Goal: Task Accomplishment & Management: Use online tool/utility

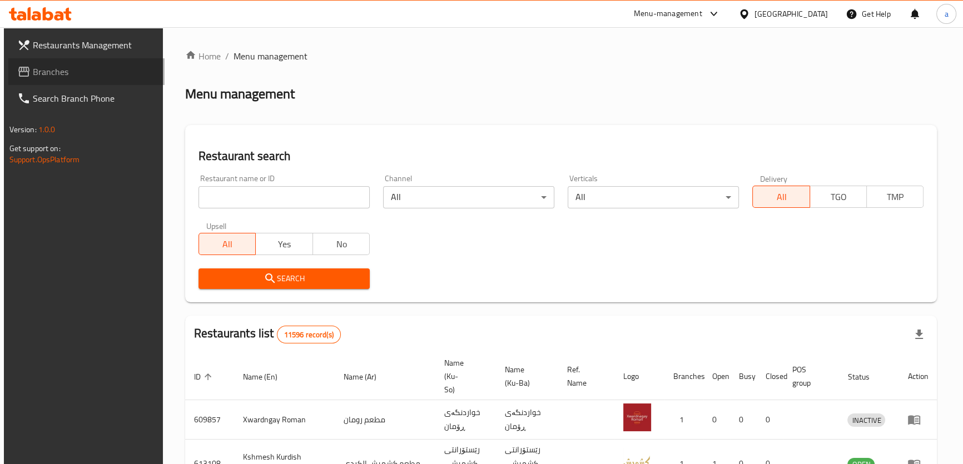
click at [111, 72] on span "Branches" at bounding box center [94, 71] width 123 height 13
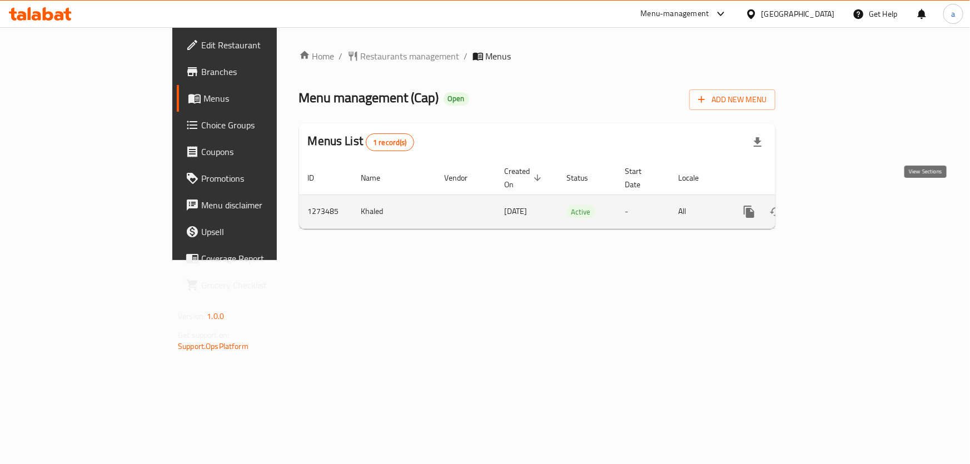
click at [834, 207] on icon "enhanced table" at bounding box center [829, 212] width 10 height 10
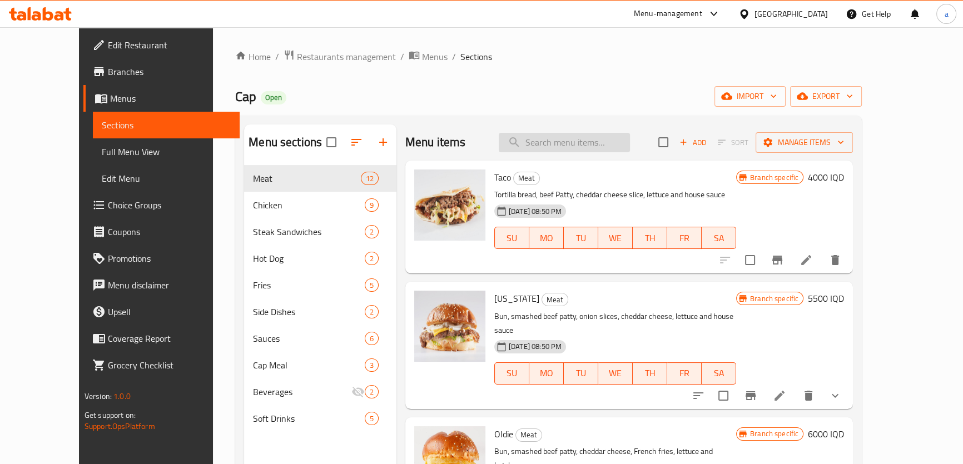
click at [576, 142] on input "search" at bounding box center [564, 142] width 131 height 19
click at [105, 156] on span "Full Menu View" at bounding box center [166, 151] width 129 height 13
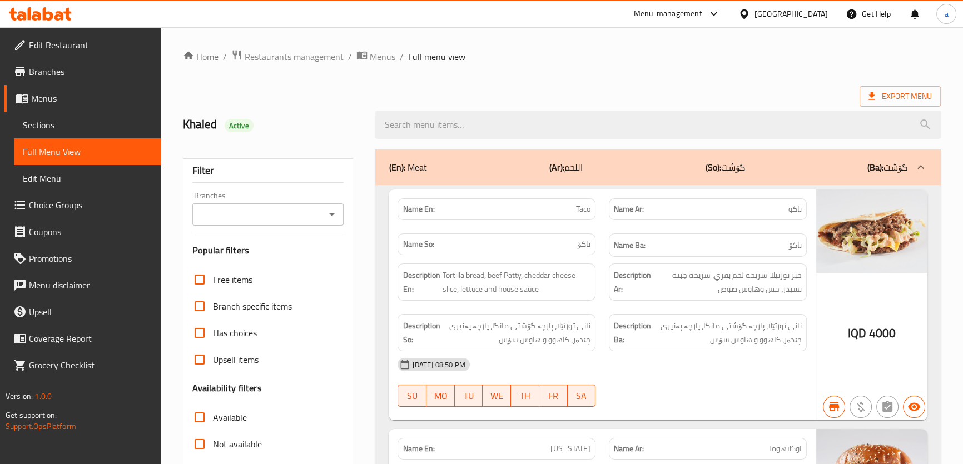
click at [336, 210] on icon "Open" at bounding box center [331, 214] width 13 height 13
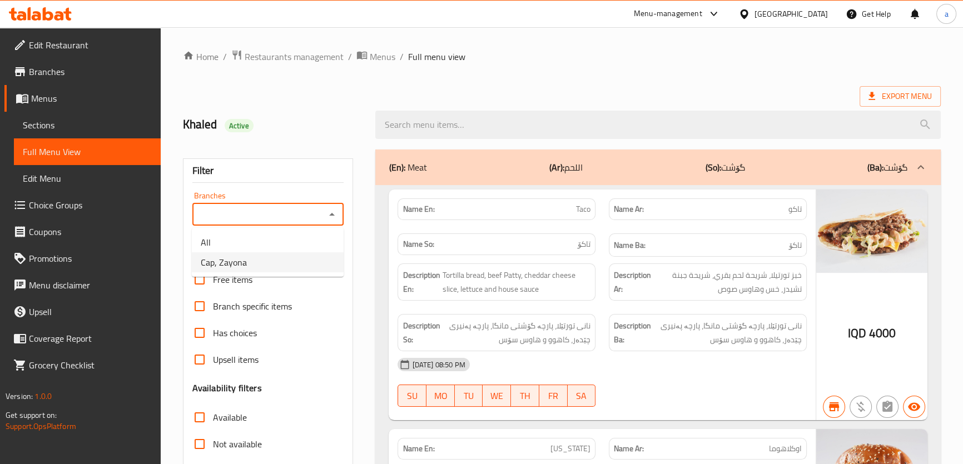
click at [313, 259] on li "Cap, Zayona" at bounding box center [268, 262] width 152 height 20
type input "Cap, Zayona"
click at [440, 131] on input "search" at bounding box center [657, 125] width 565 height 28
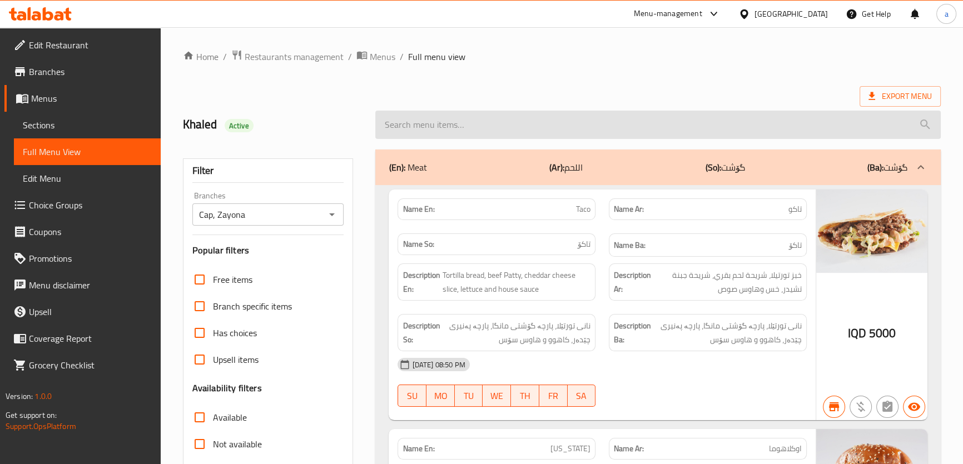
paste input "Philly"
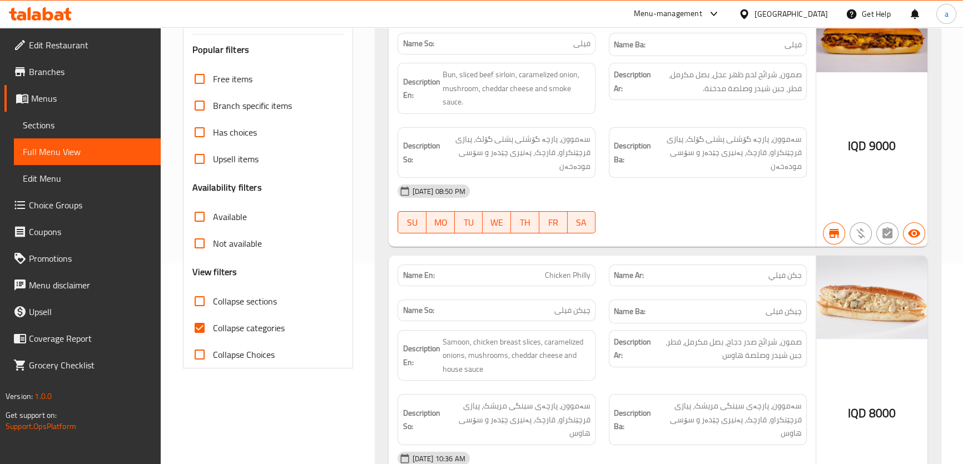
scroll to position [202, 0]
type input "Philly"
click at [278, 326] on span "Collapse categories" at bounding box center [249, 326] width 72 height 13
click at [213, 326] on input "Collapse categories" at bounding box center [199, 327] width 27 height 27
checkbox input "false"
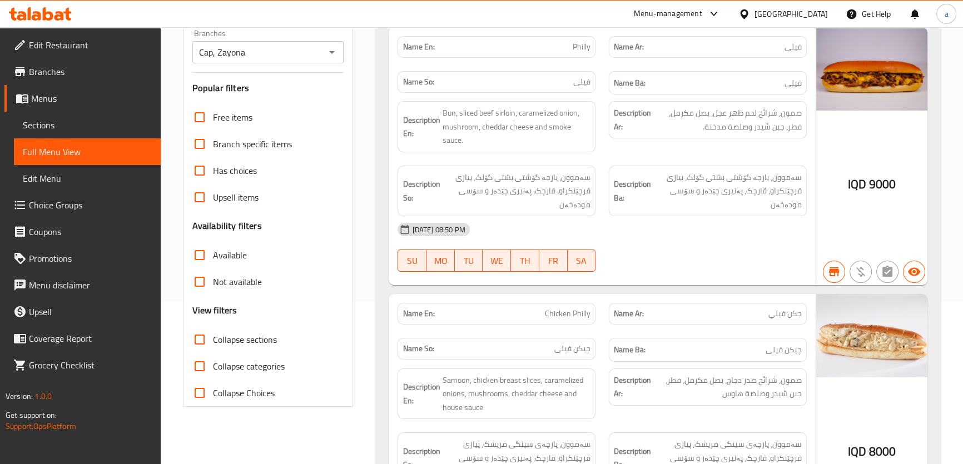
scroll to position [132, 0]
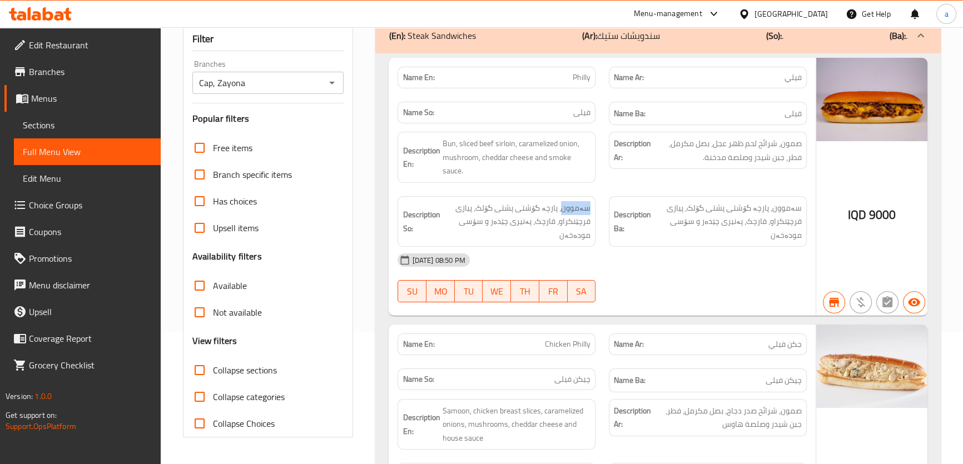
drag, startPoint x: 569, startPoint y: 208, endPoint x: 598, endPoint y: 202, distance: 29.5
click at [598, 202] on div "Description So: سەموون، پارچە گۆشتی پشتی گۆلک، پیازی قرچێنکراو، قارچک، پەنیری چ…" at bounding box center [496, 222] width 211 height 64
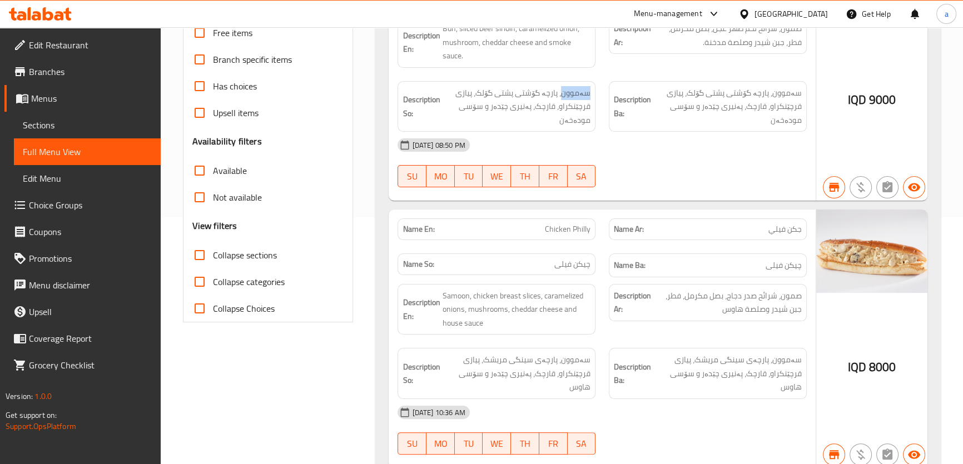
scroll to position [269, 0]
